Goal: Find specific page/section: Find specific page/section

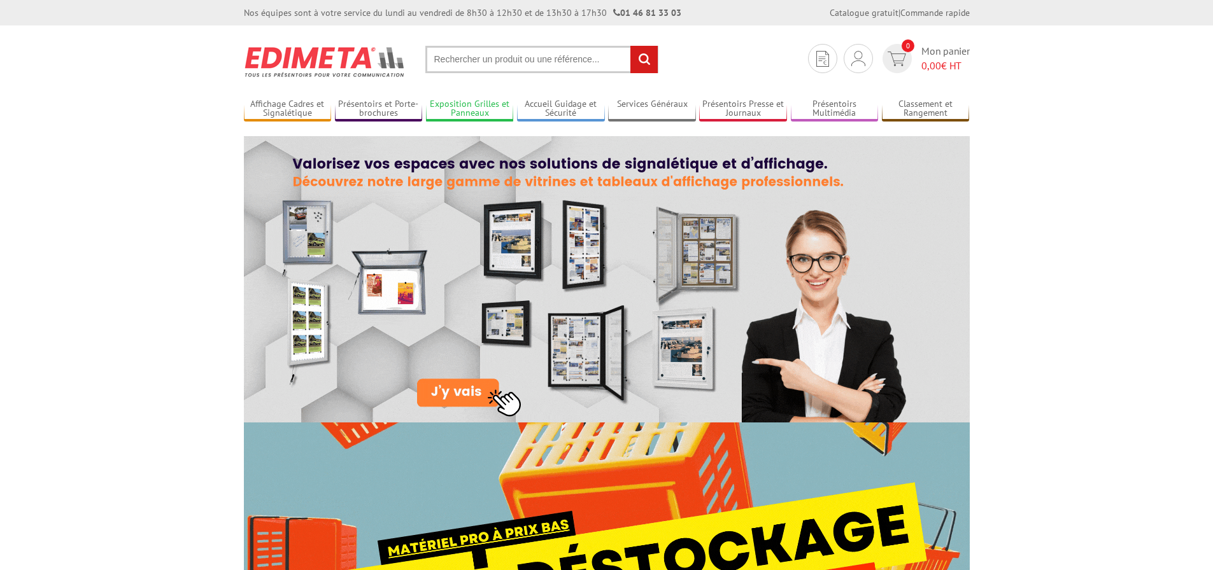
click at [481, 105] on link "Exposition Grilles et Panneaux" at bounding box center [470, 109] width 88 height 21
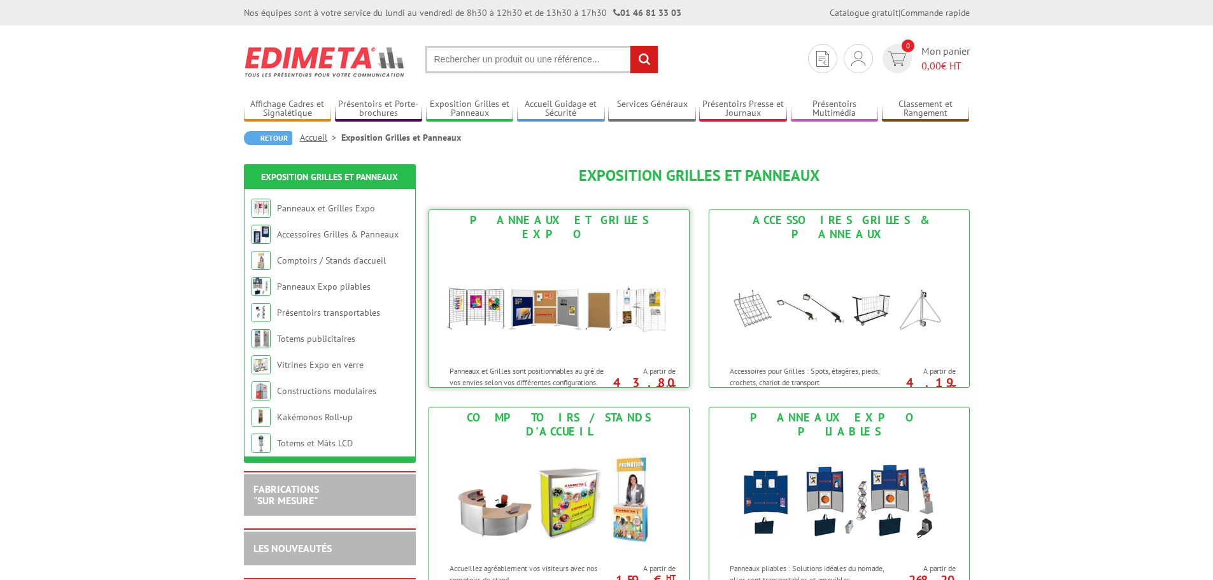
click at [537, 307] on img at bounding box center [559, 301] width 236 height 115
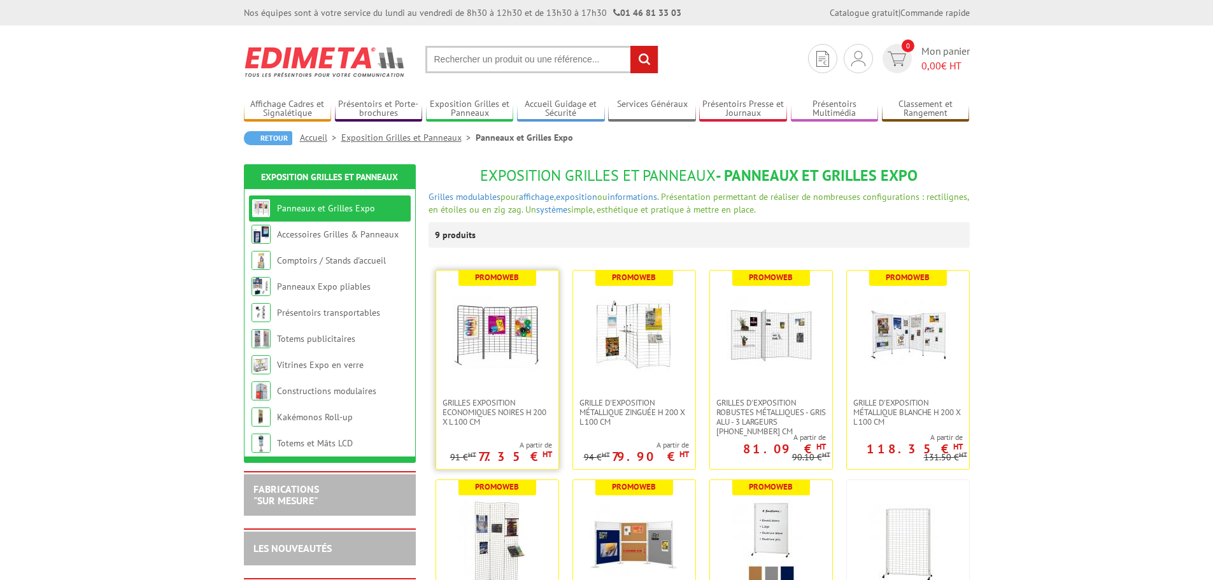
click at [514, 358] on img at bounding box center [497, 334] width 89 height 89
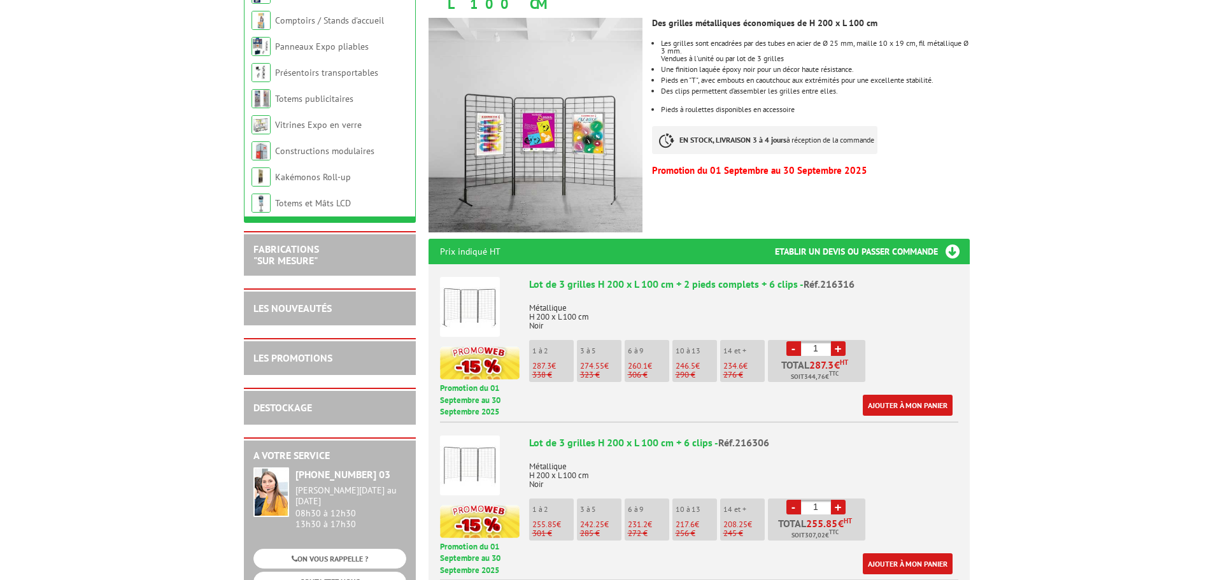
scroll to position [255, 0]
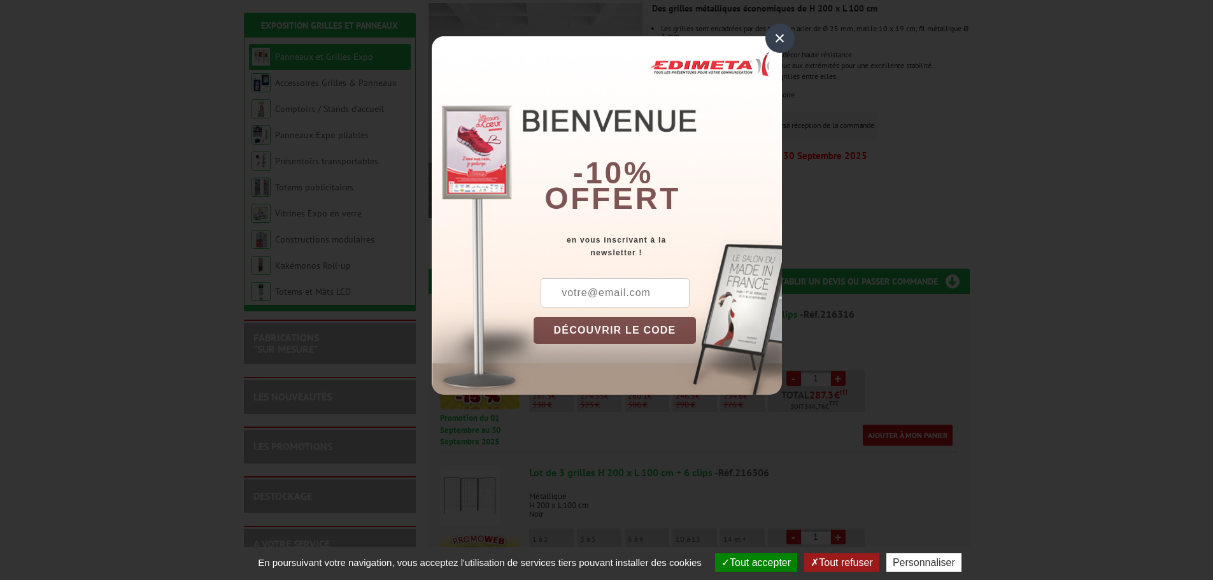
click at [780, 36] on div "×" at bounding box center [779, 38] width 29 height 29
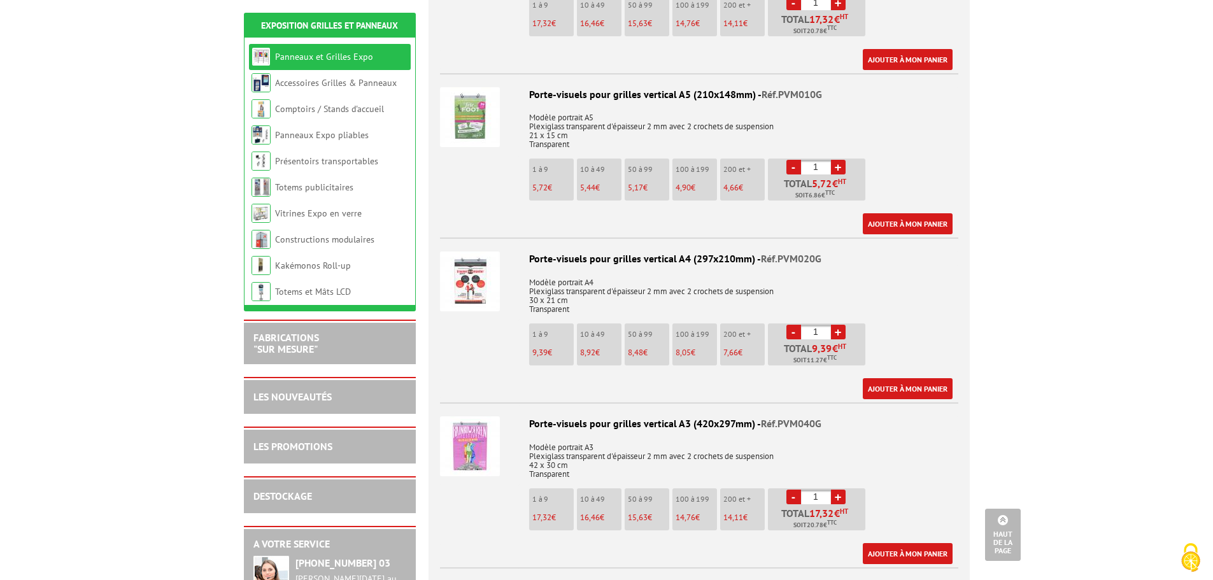
scroll to position [3756, 0]
